Goal: Information Seeking & Learning: Learn about a topic

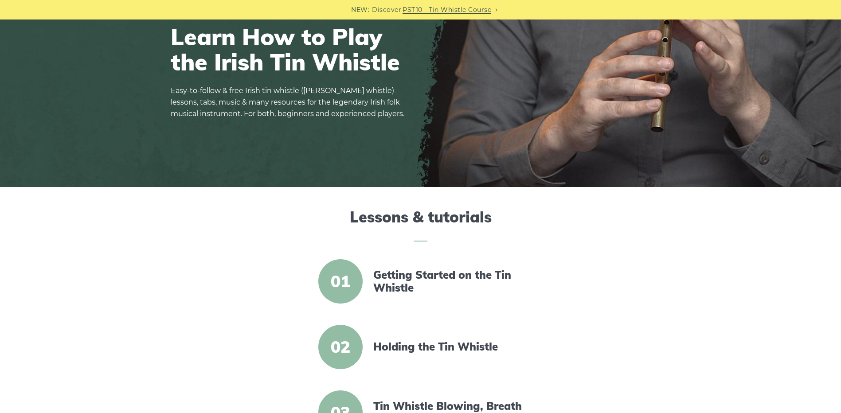
scroll to position [133, 0]
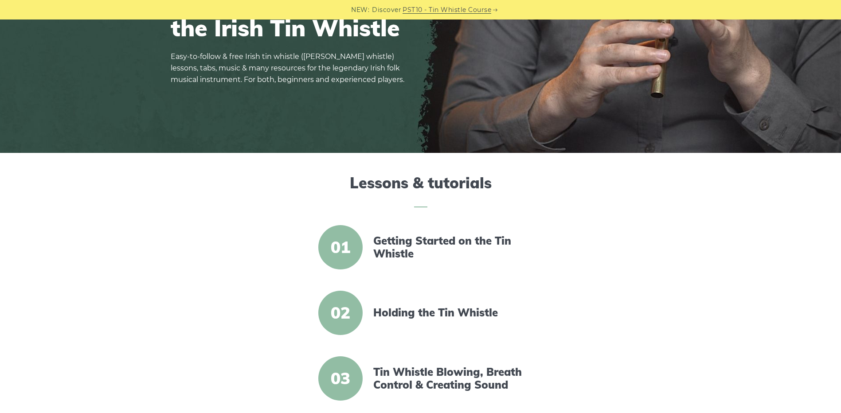
click at [344, 247] on span "01" at bounding box center [340, 247] width 44 height 44
click at [400, 241] on link "Getting Started on the Tin Whistle" at bounding box center [449, 248] width 153 height 26
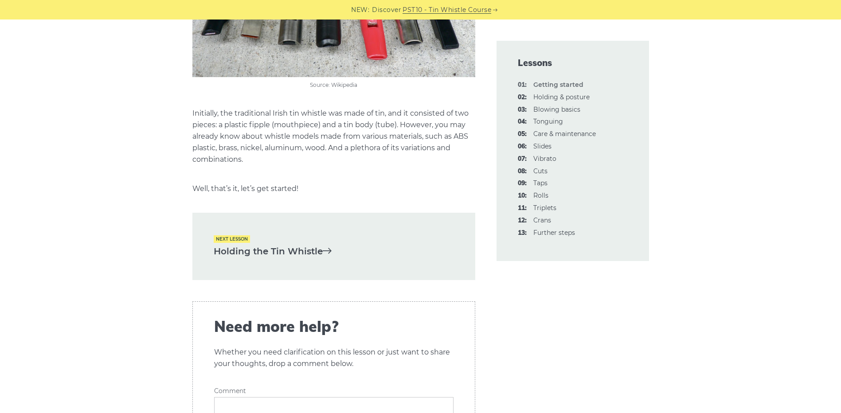
scroll to position [1818, 0]
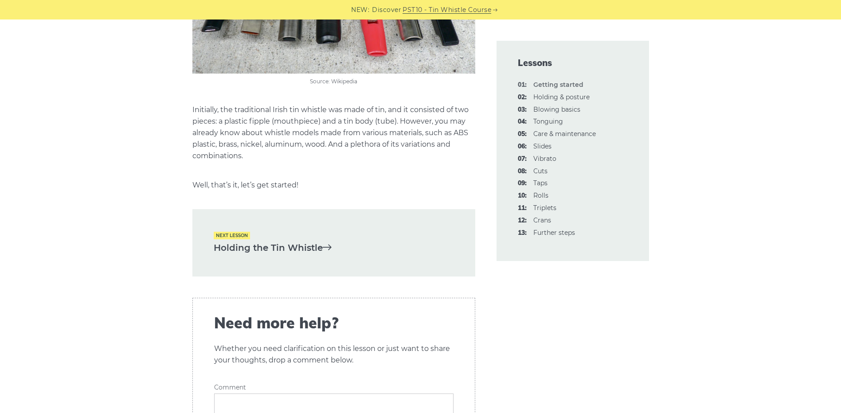
click at [257, 241] on link "Holding the Tin Whistle" at bounding box center [334, 248] width 240 height 15
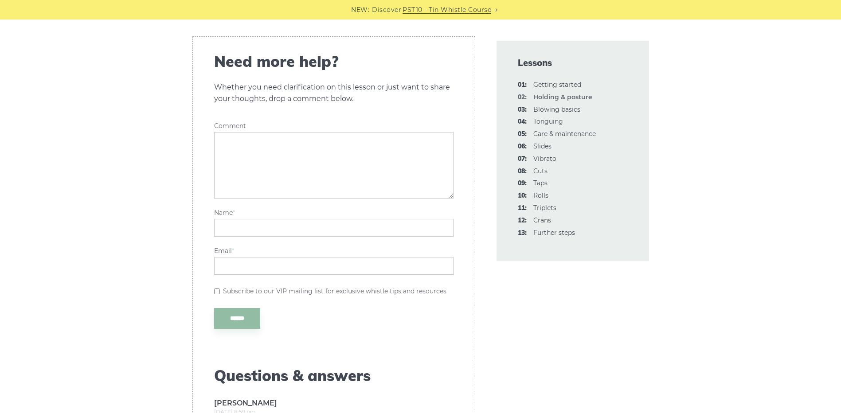
scroll to position [1375, 0]
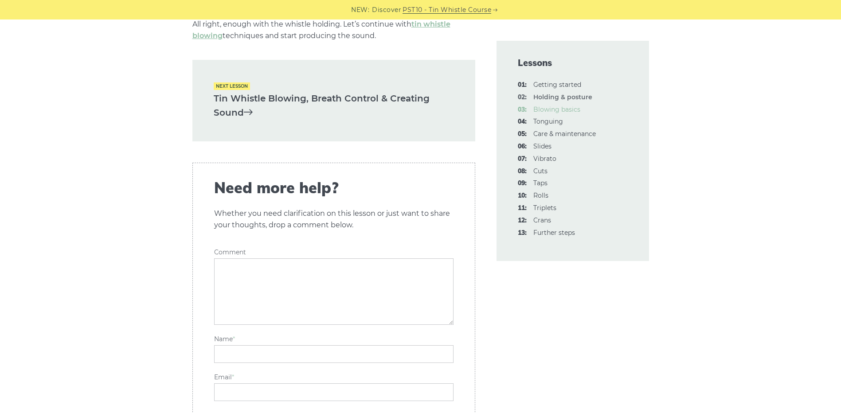
click at [557, 107] on link "03: Blowing basics" at bounding box center [556, 110] width 47 height 8
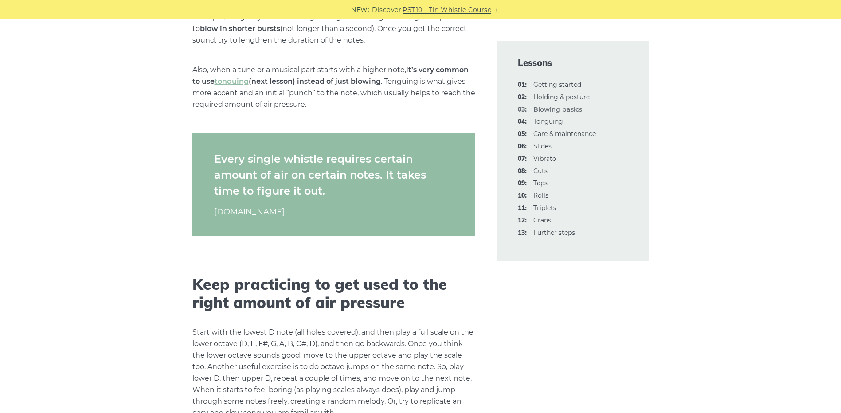
scroll to position [1552, 0]
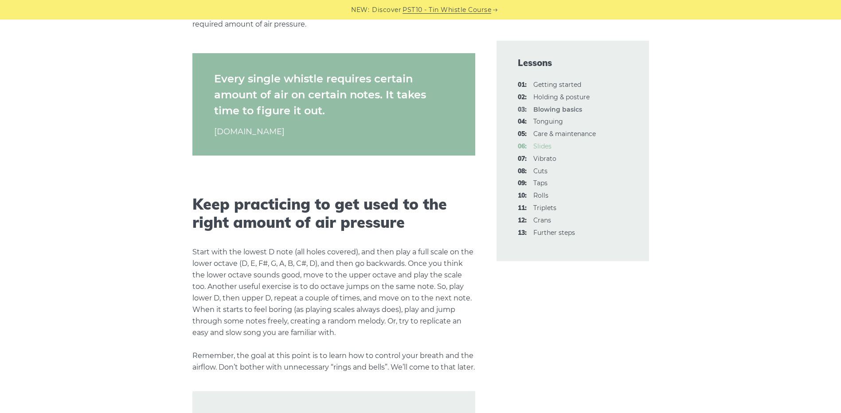
click at [546, 147] on link "06: Slides" at bounding box center [542, 146] width 18 height 8
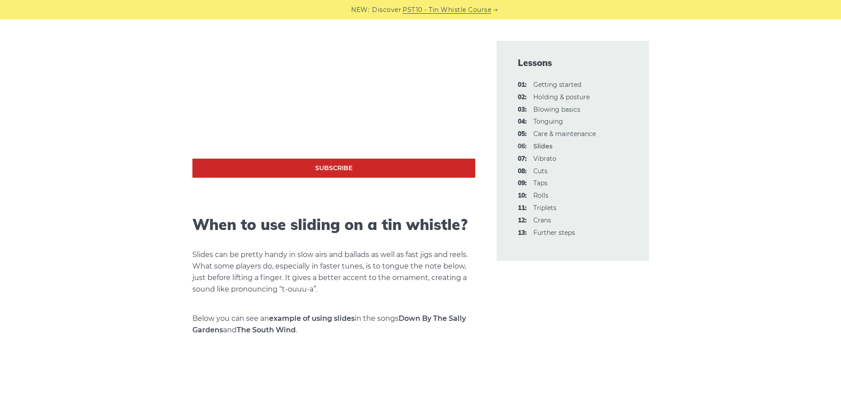
scroll to position [576, 0]
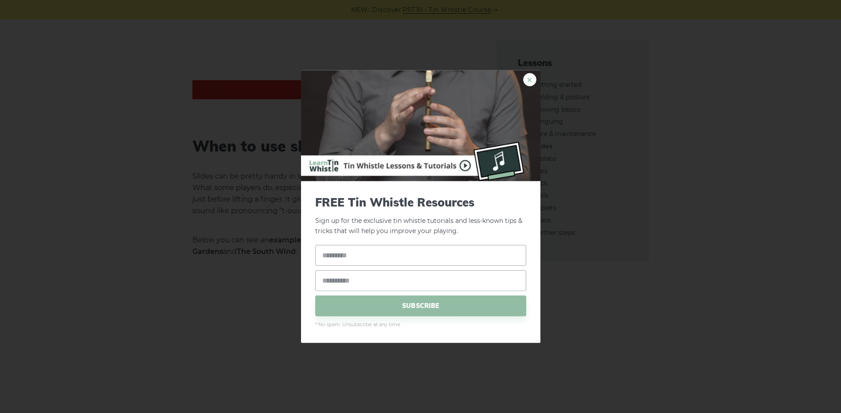
click at [528, 79] on link "×" at bounding box center [529, 79] width 13 height 13
